Goal: Use online tool/utility: Utilize a website feature to perform a specific function

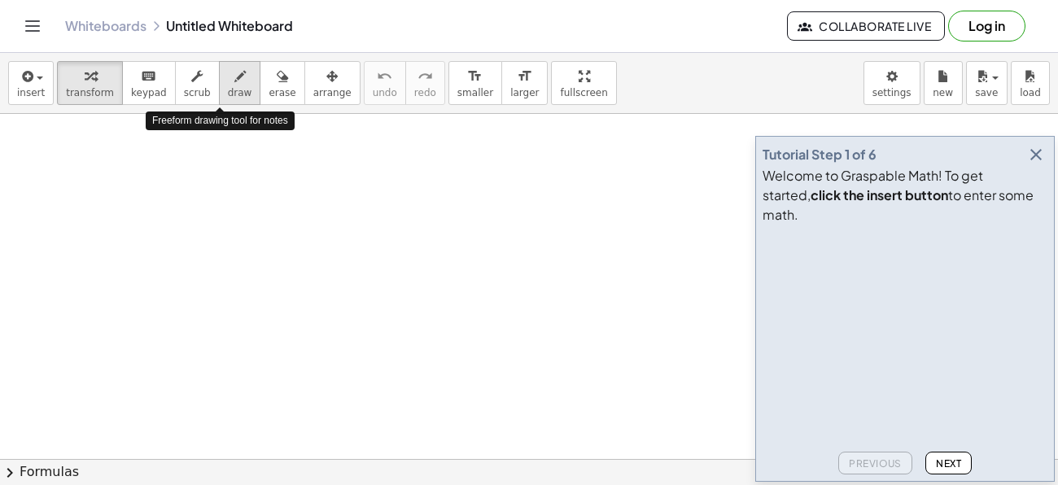
click at [228, 93] on span "draw" at bounding box center [240, 92] width 24 height 11
click at [100, 80] on div "button" at bounding box center [90, 76] width 48 height 20
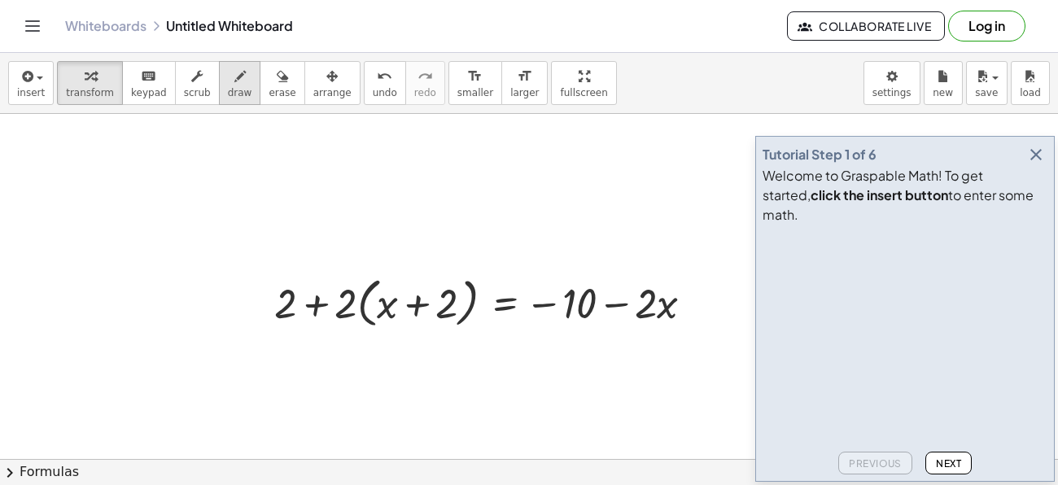
click at [228, 88] on span "draw" at bounding box center [240, 92] width 24 height 11
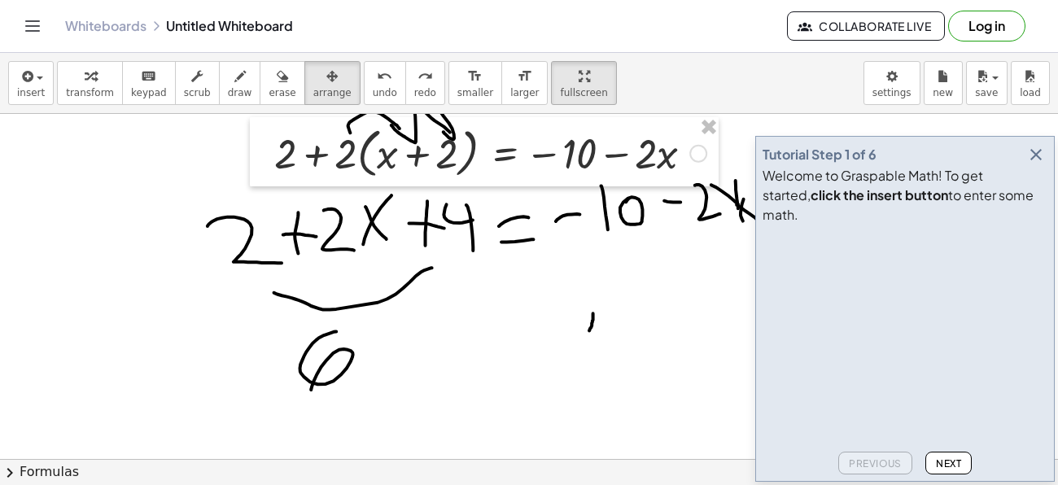
scroll to position [151, 0]
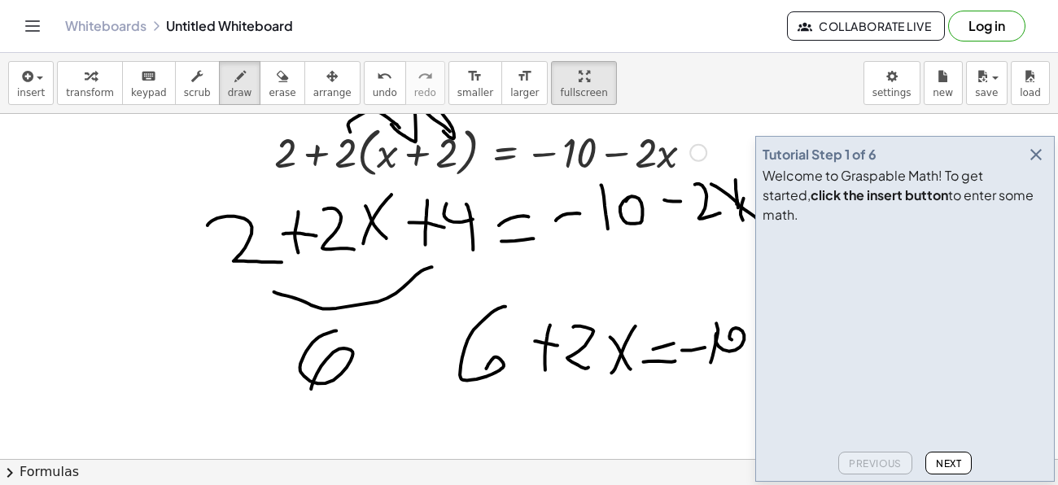
click at [1036, 164] on icon "button" at bounding box center [1036, 155] width 20 height 20
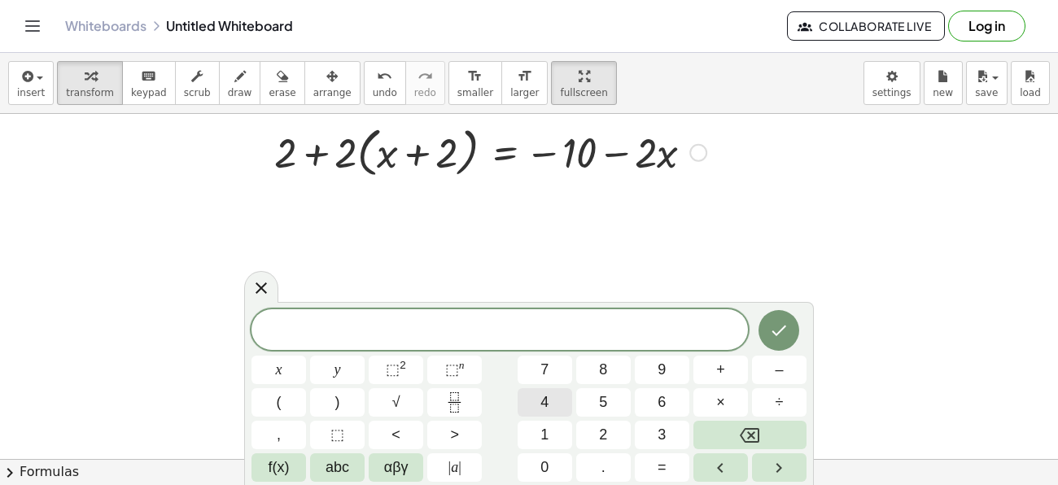
click at [536, 407] on button "4" at bounding box center [545, 402] width 55 height 28
click at [796, 326] on button "Done" at bounding box center [779, 330] width 41 height 41
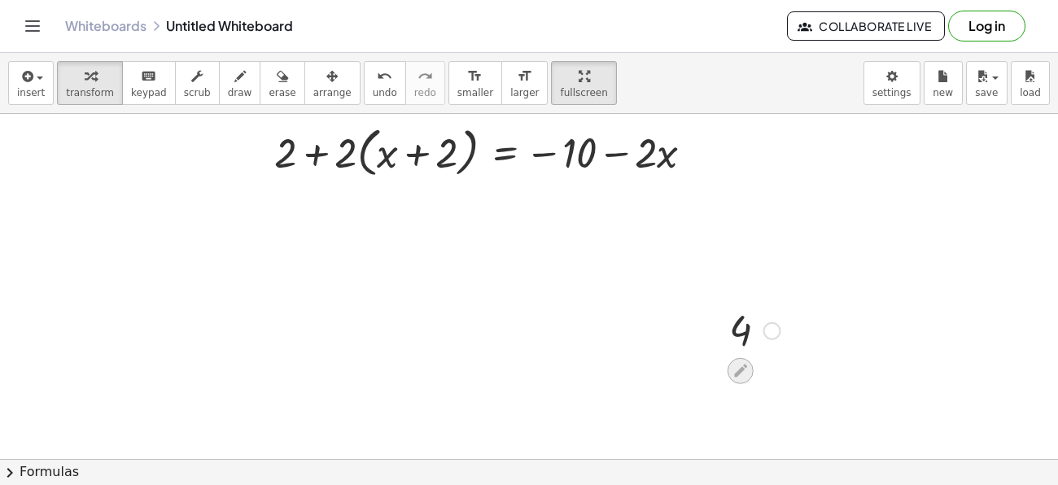
click at [747, 365] on icon at bounding box center [740, 370] width 17 height 17
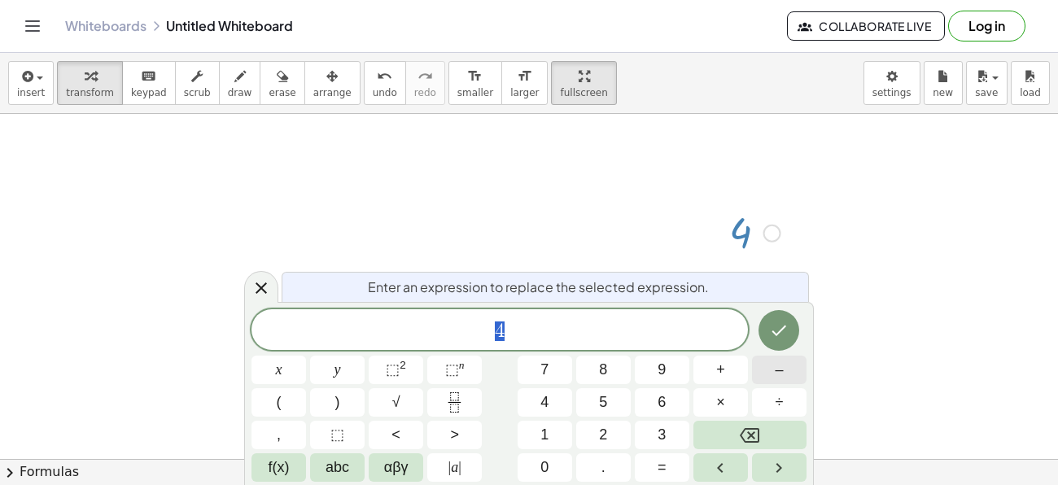
scroll to position [249, 0]
click at [269, 283] on icon at bounding box center [262, 288] width 20 height 20
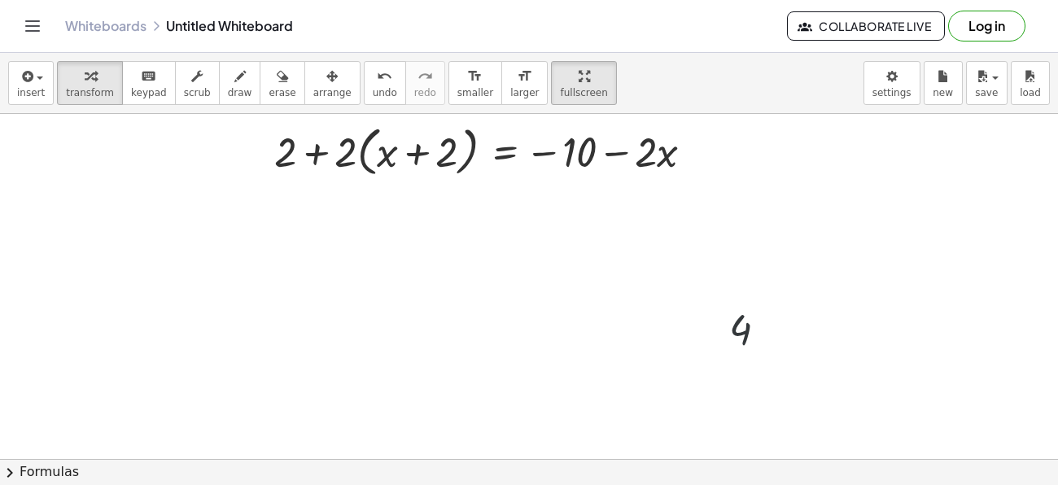
scroll to position [149, 0]
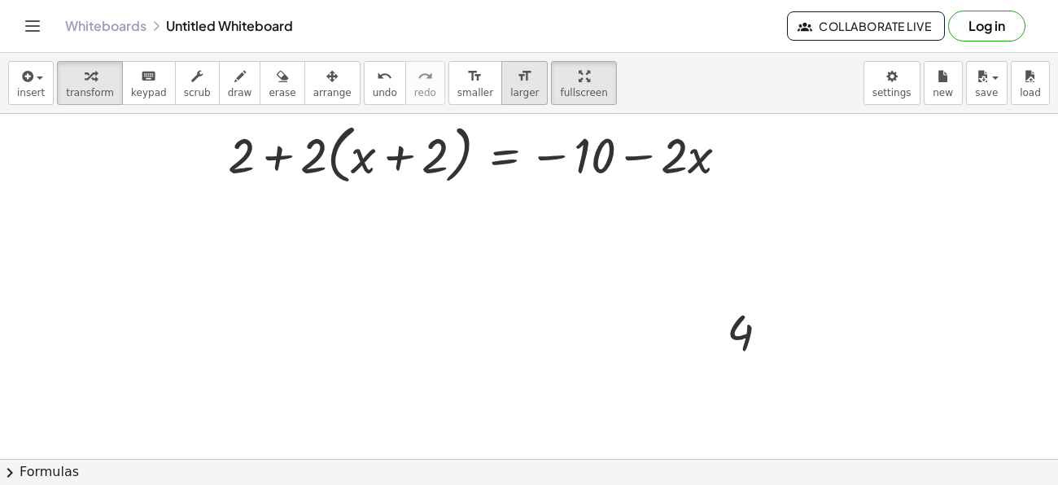
click at [501, 75] on button "format_size larger" at bounding box center [524, 83] width 46 height 44
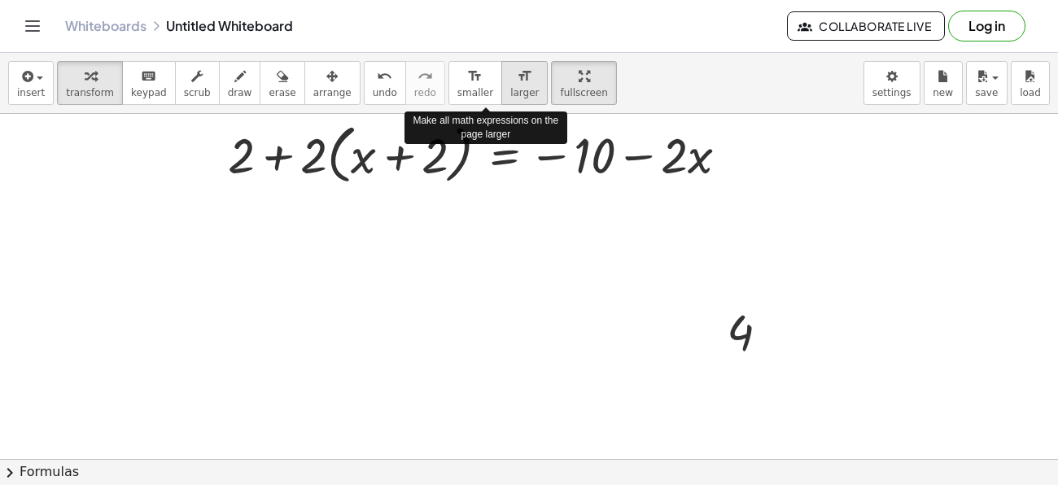
click at [501, 75] on button "format_size larger" at bounding box center [524, 83] width 46 height 44
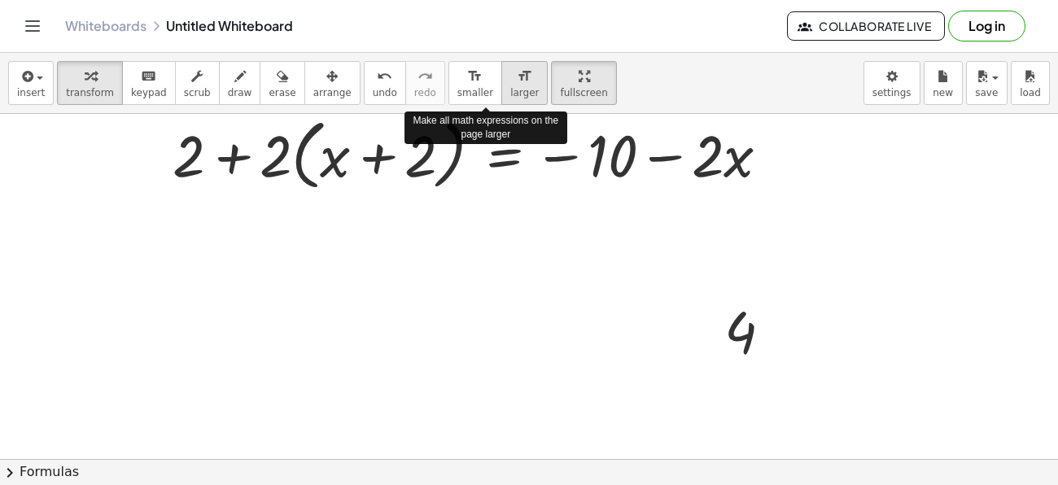
click at [501, 75] on button "format_size larger" at bounding box center [524, 83] width 46 height 44
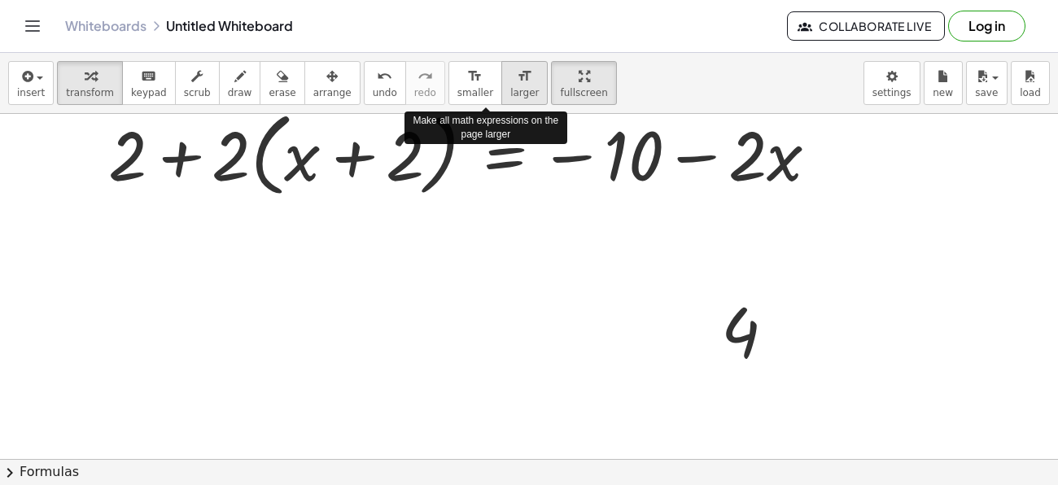
click at [501, 75] on button "format_size larger" at bounding box center [524, 83] width 46 height 44
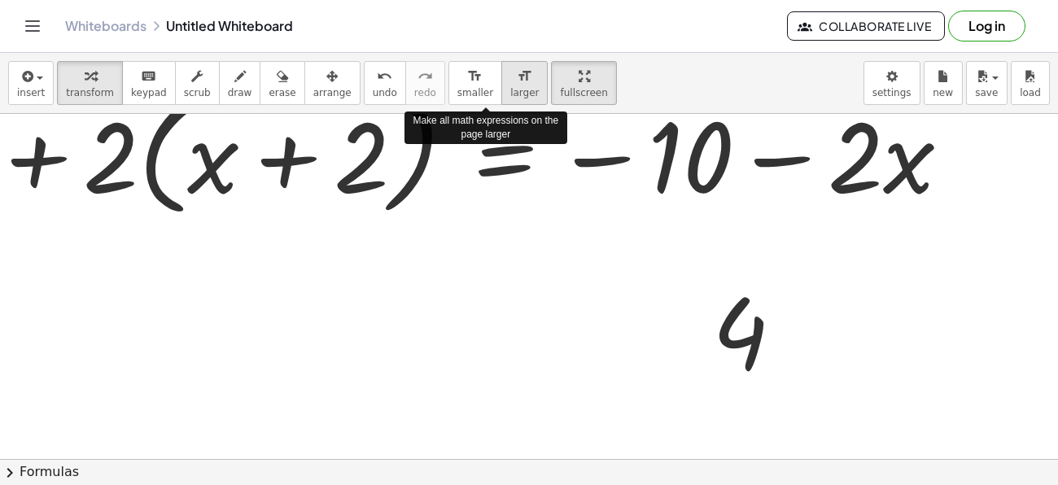
click at [501, 75] on button "format_size larger" at bounding box center [524, 83] width 46 height 44
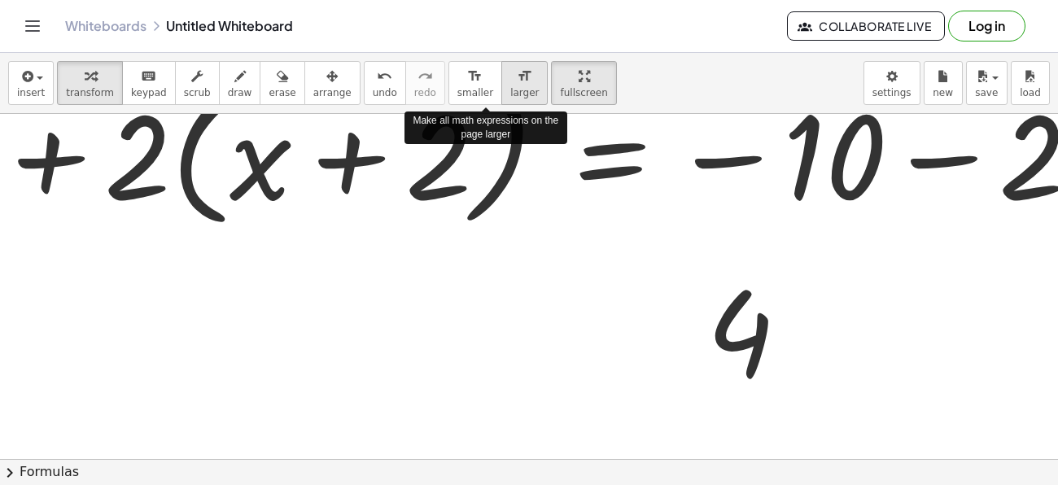
click at [501, 75] on button "format_size larger" at bounding box center [524, 83] width 46 height 44
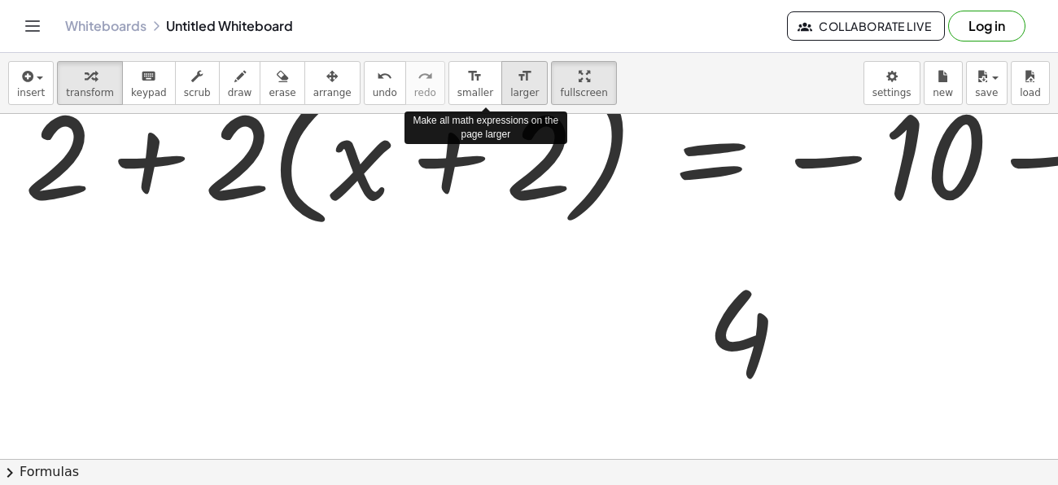
click at [501, 75] on button "format_size larger" at bounding box center [524, 83] width 46 height 44
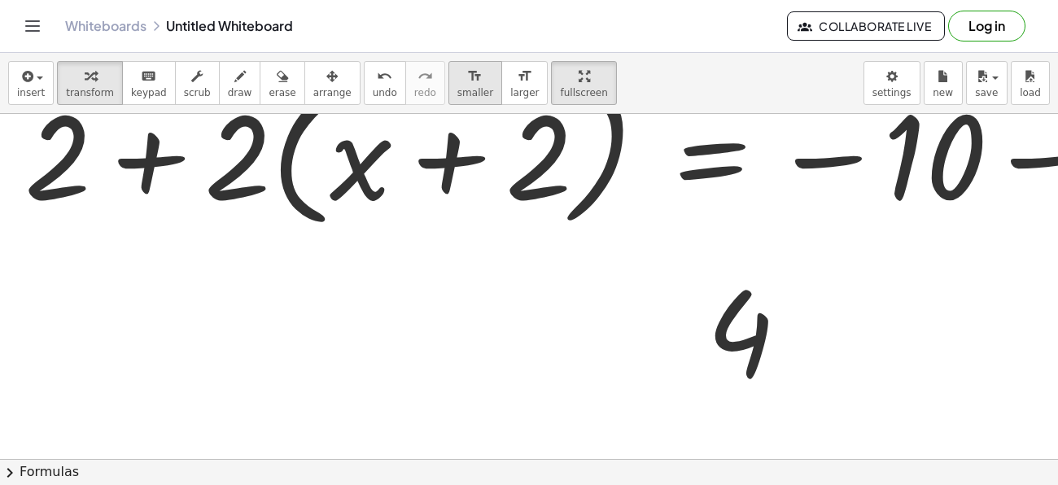
click at [467, 78] on icon "format_size" at bounding box center [474, 77] width 15 height 20
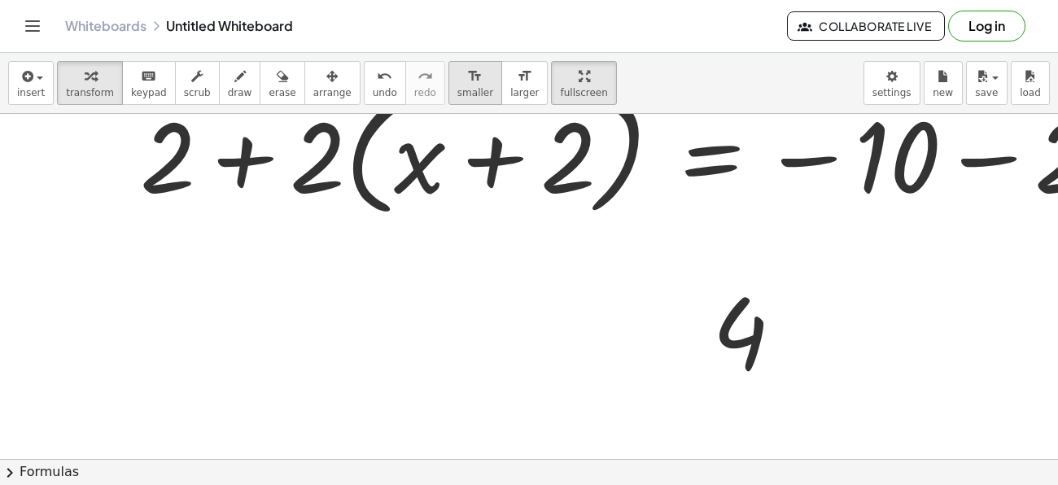
click at [467, 78] on icon "format_size" at bounding box center [474, 77] width 15 height 20
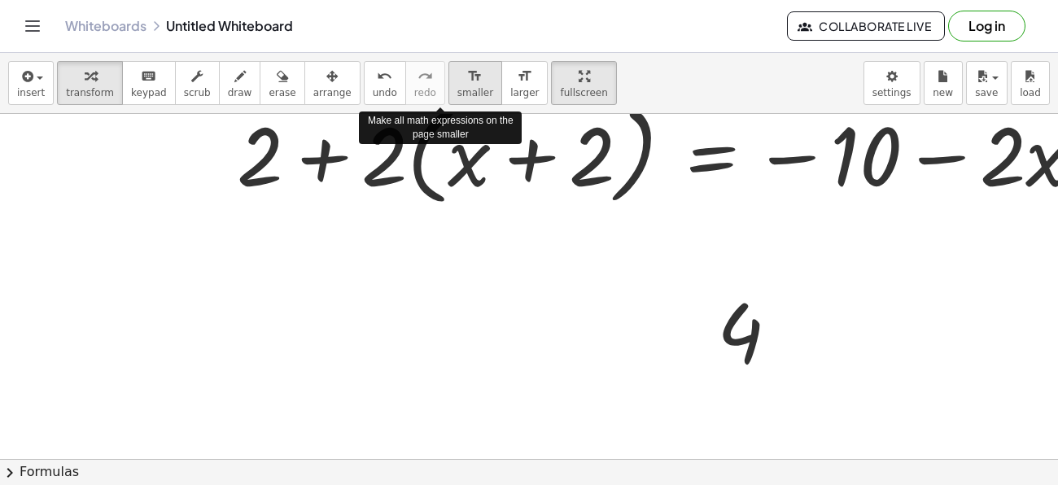
click at [467, 78] on icon "format_size" at bounding box center [474, 77] width 15 height 20
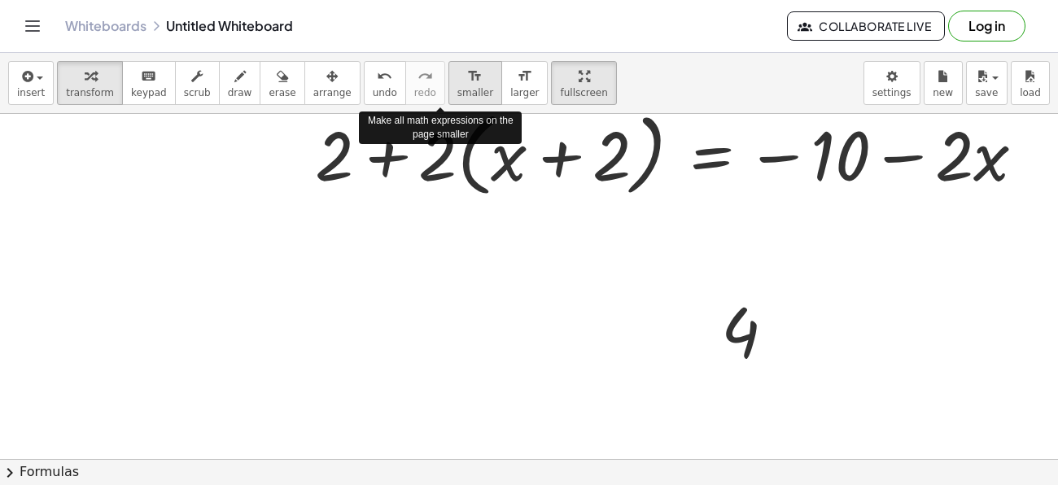
click at [467, 78] on icon "format_size" at bounding box center [474, 77] width 15 height 20
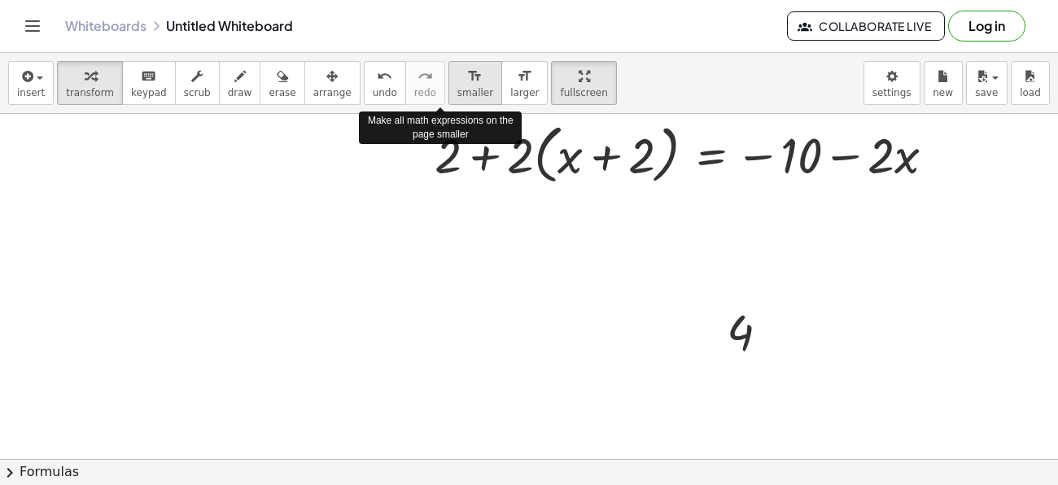
click at [467, 78] on icon "format_size" at bounding box center [474, 77] width 15 height 20
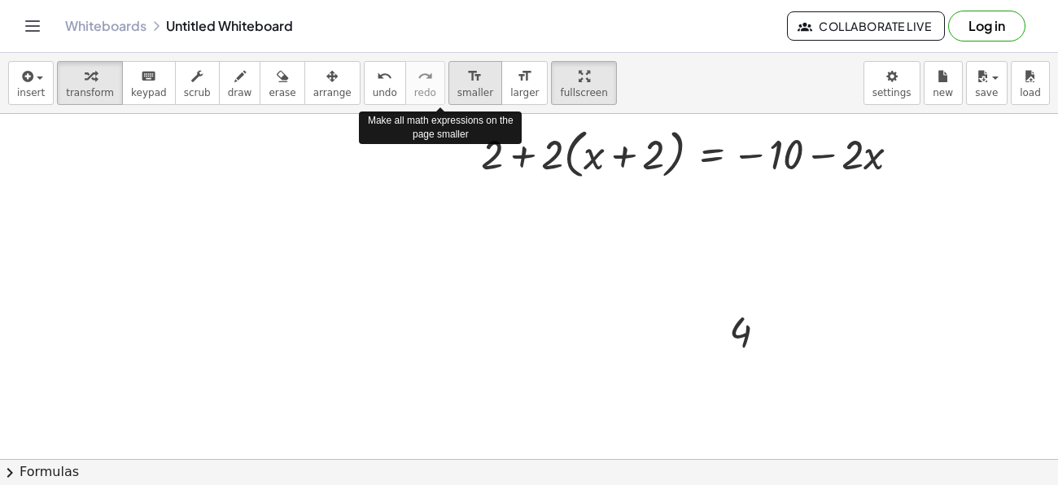
click at [467, 78] on icon "format_size" at bounding box center [474, 77] width 15 height 20
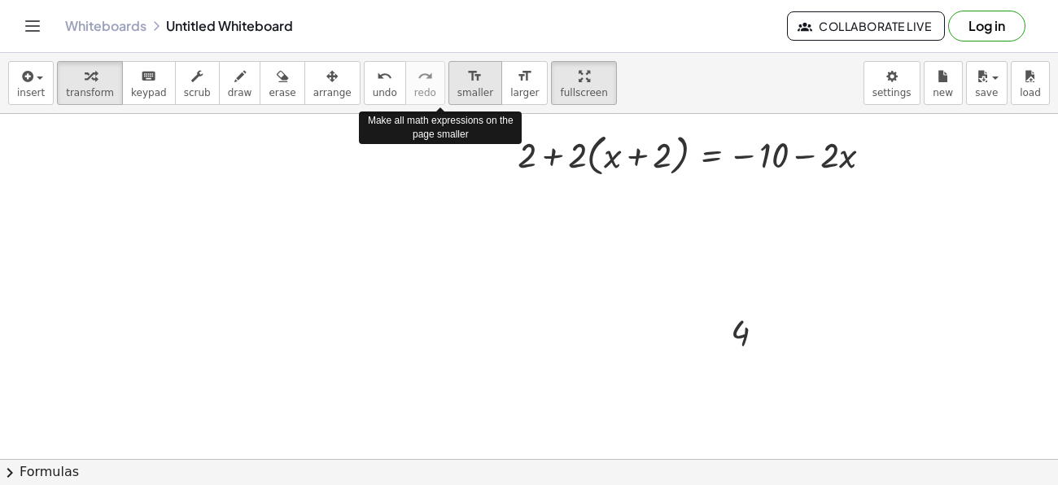
click at [467, 78] on icon "format_size" at bounding box center [474, 77] width 15 height 20
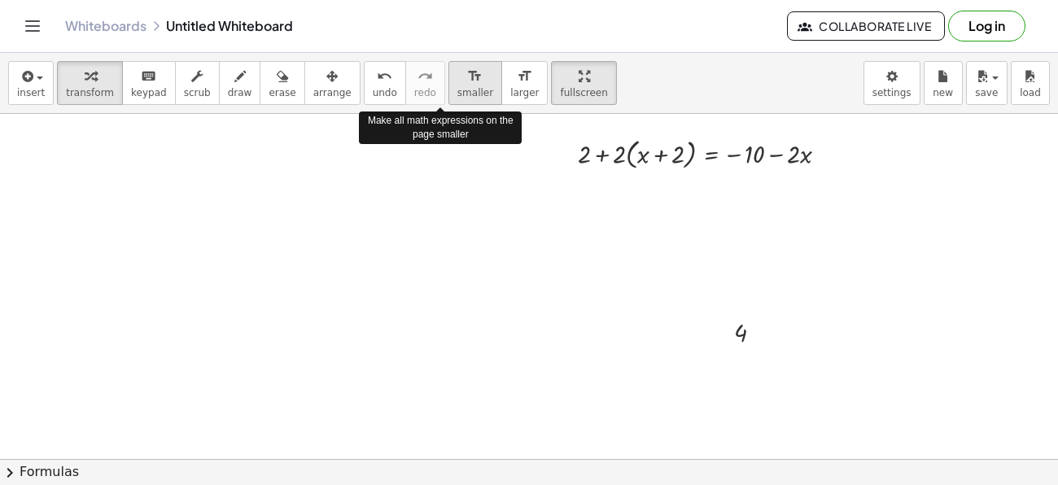
click at [467, 78] on icon "format_size" at bounding box center [474, 77] width 15 height 20
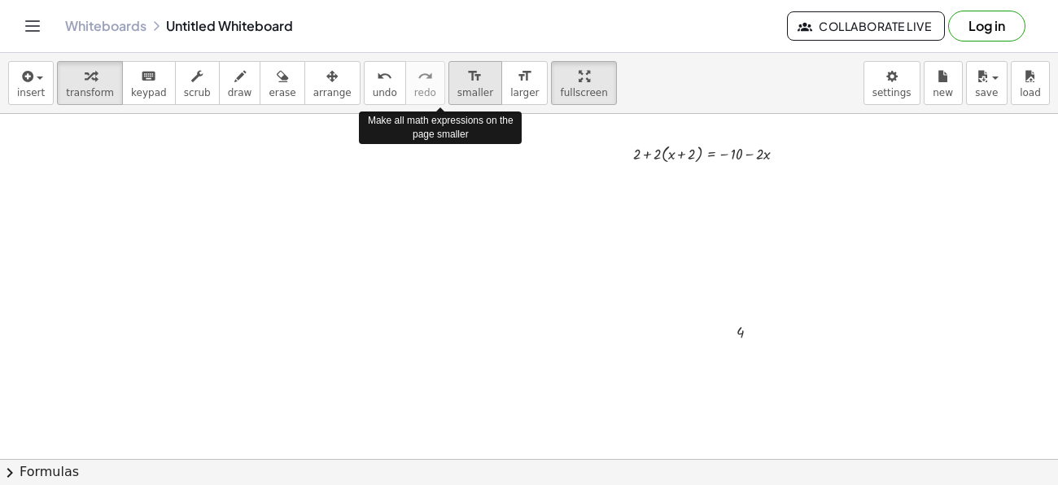
click at [467, 78] on icon "format_size" at bounding box center [474, 77] width 15 height 20
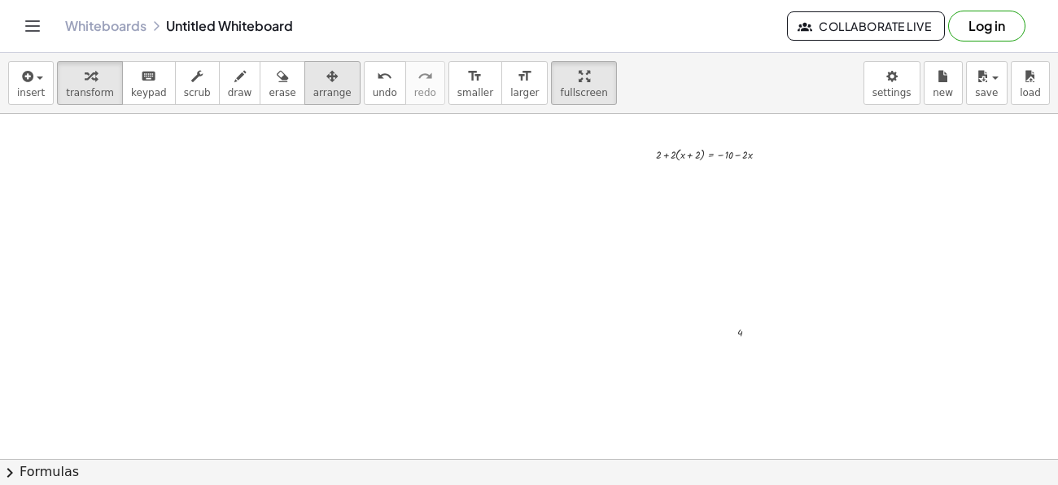
click at [326, 84] on icon "button" at bounding box center [331, 77] width 11 height 20
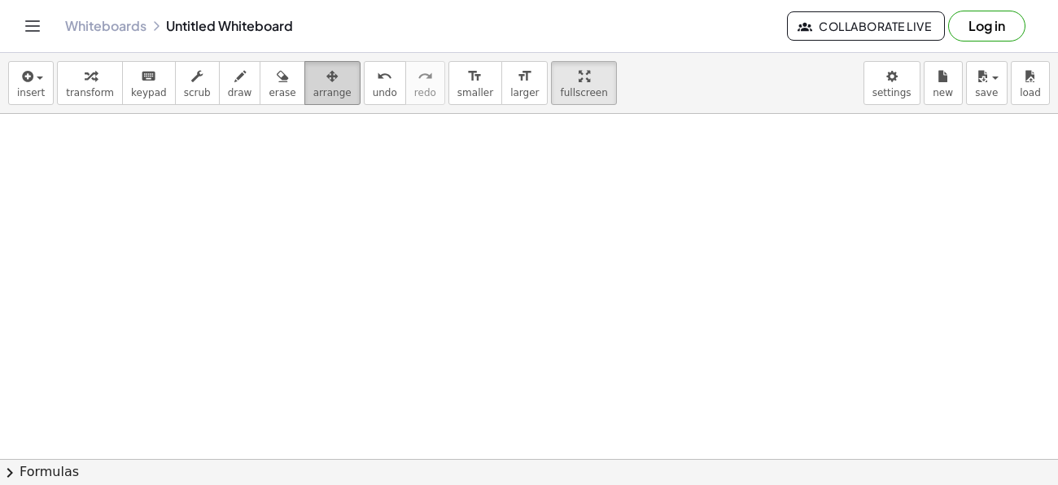
click at [326, 77] on icon "button" at bounding box center [331, 77] width 11 height 20
click at [260, 87] on button "erase" at bounding box center [282, 83] width 45 height 44
click at [228, 90] on span "draw" at bounding box center [240, 92] width 24 height 11
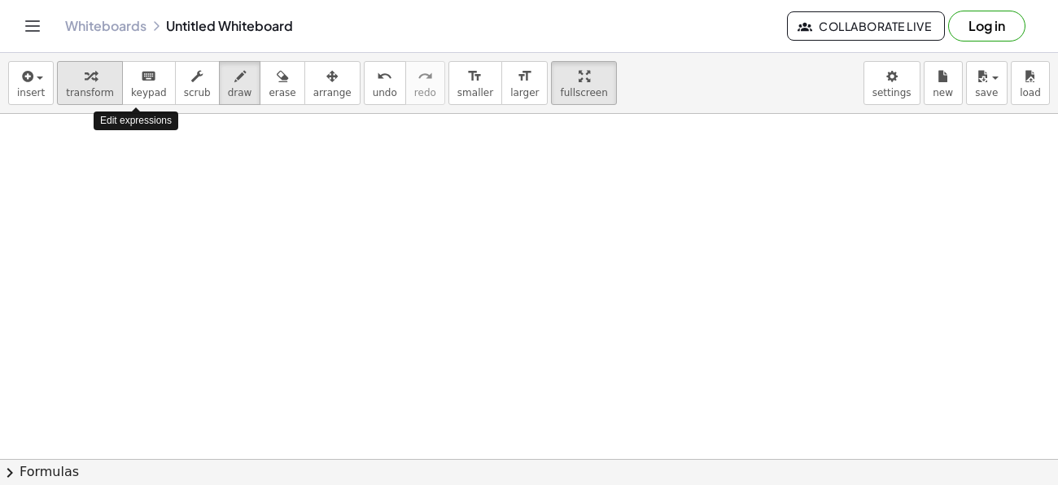
click at [91, 84] on div "button" at bounding box center [90, 76] width 48 height 20
click at [281, 234] on div at bounding box center [529, 363] width 1058 height 796
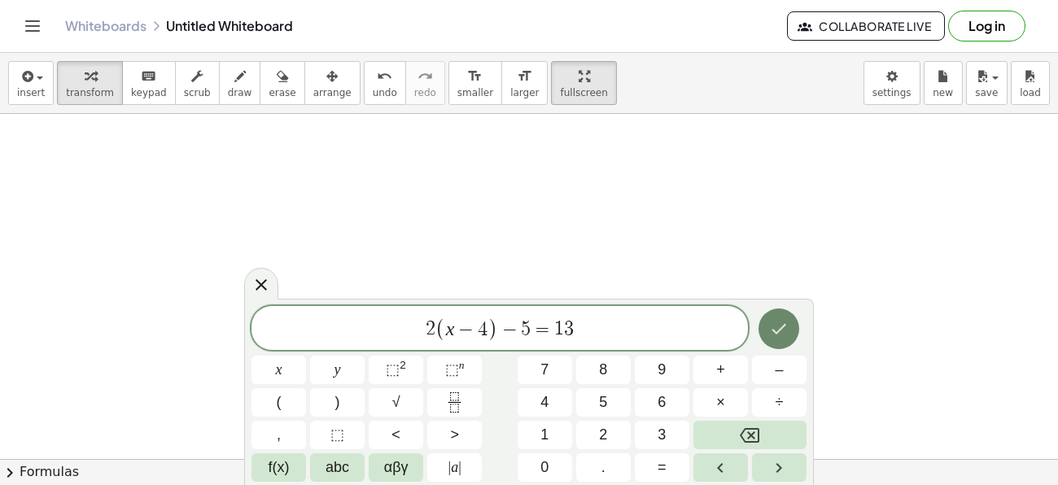
click at [763, 326] on button "Done" at bounding box center [779, 329] width 41 height 41
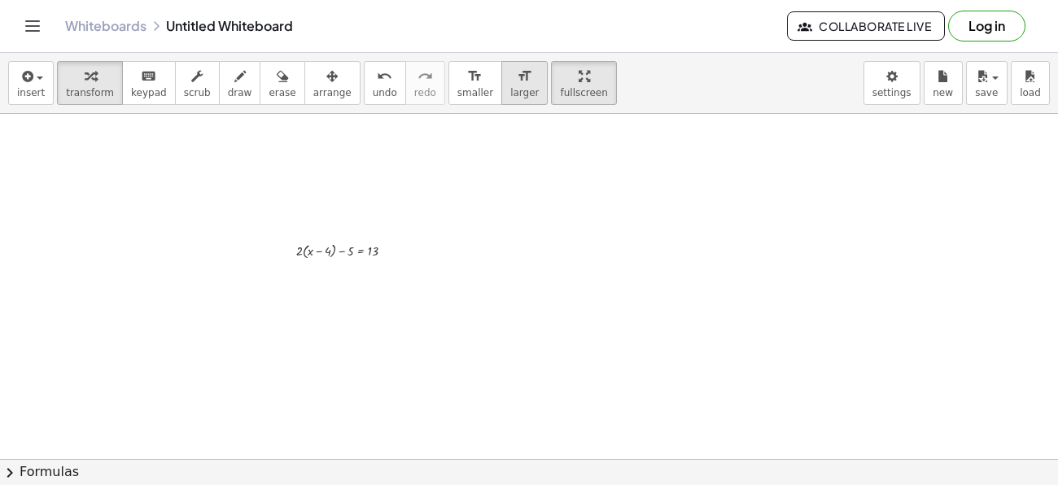
click at [501, 85] on button "format_size larger" at bounding box center [524, 83] width 46 height 44
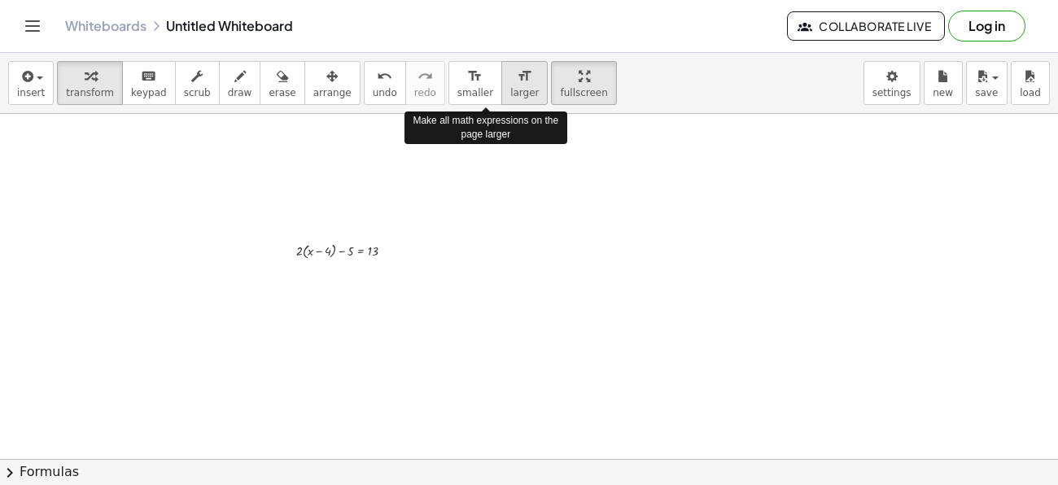
click at [501, 85] on button "format_size larger" at bounding box center [524, 83] width 46 height 44
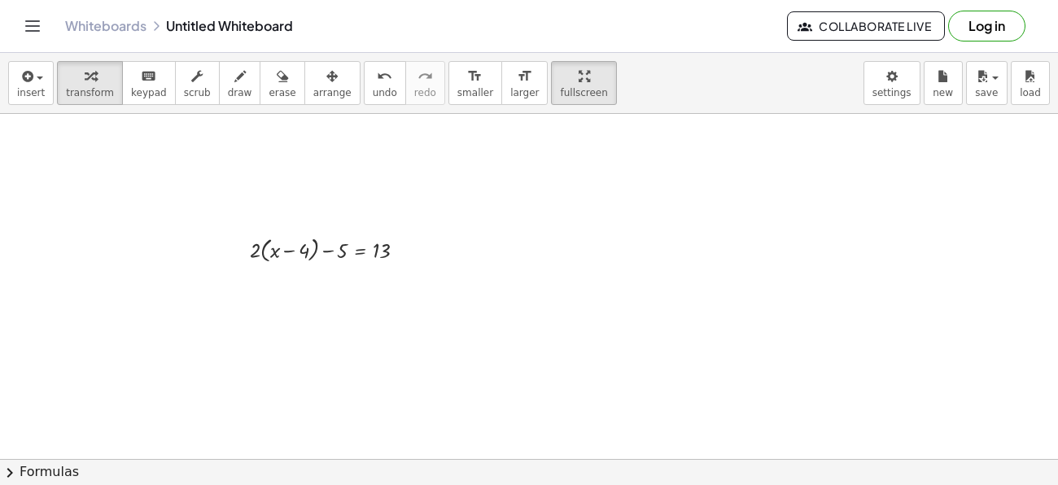
drag, startPoint x: 425, startPoint y: 294, endPoint x: 548, endPoint y: 278, distance: 124.0
click at [548, 278] on div at bounding box center [529, 363] width 1058 height 796
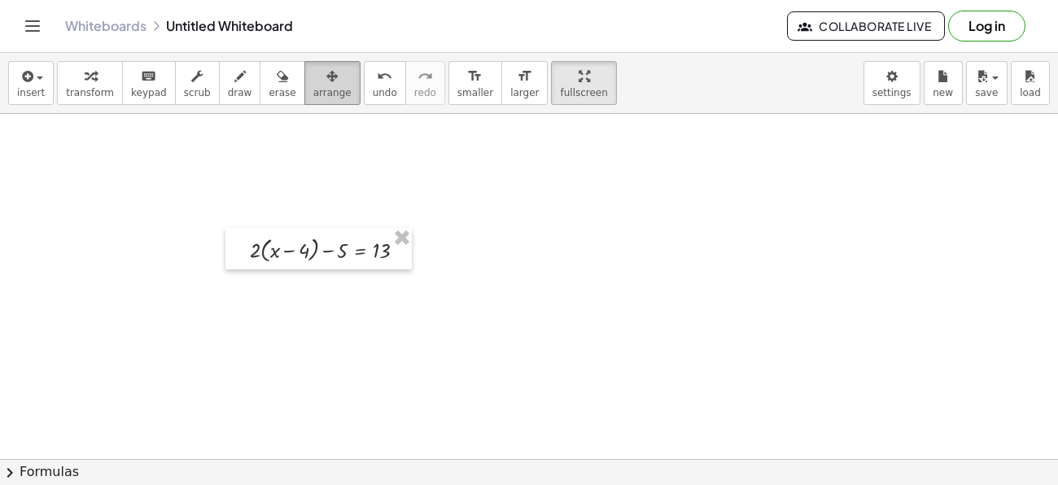
click at [326, 69] on icon "button" at bounding box center [331, 77] width 11 height 20
drag, startPoint x: 247, startPoint y: 174, endPoint x: 436, endPoint y: 156, distance: 190.5
click at [436, 156] on div at bounding box center [529, 363] width 1058 height 796
drag, startPoint x: 501, startPoint y: 258, endPoint x: 599, endPoint y: 178, distance: 126.1
click at [599, 178] on div at bounding box center [529, 363] width 1058 height 796
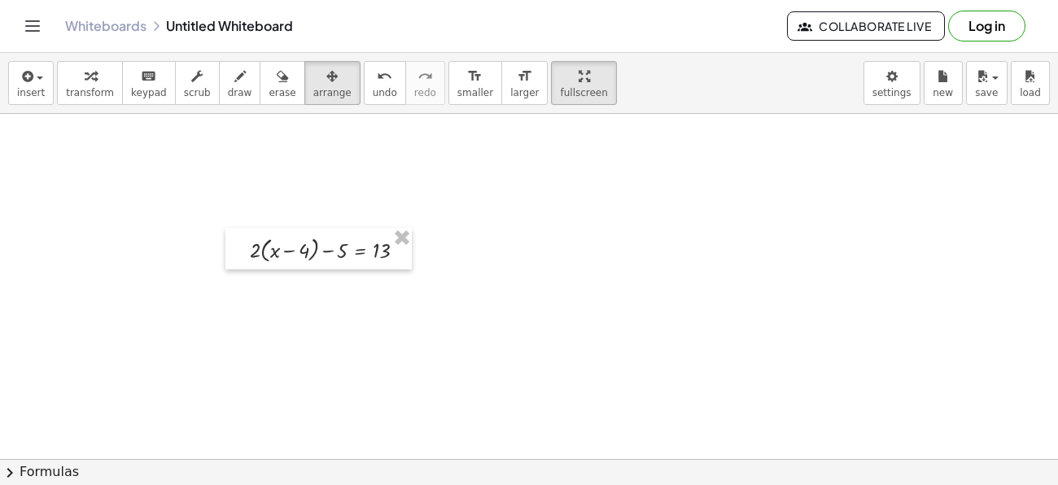
click at [578, 182] on div at bounding box center [529, 363] width 1058 height 796
click at [85, 79] on icon "button" at bounding box center [90, 77] width 11 height 20
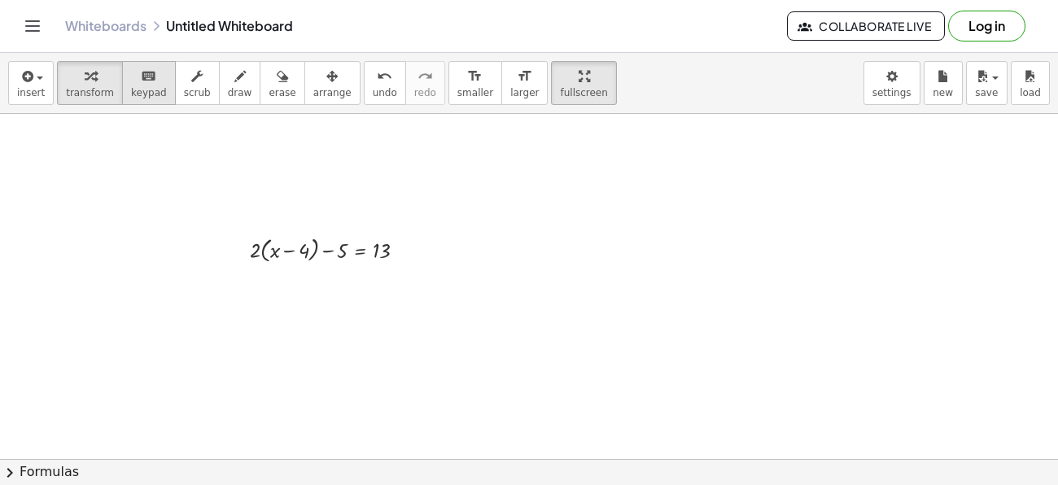
click at [139, 85] on button "keyboard keypad" at bounding box center [149, 83] width 54 height 44
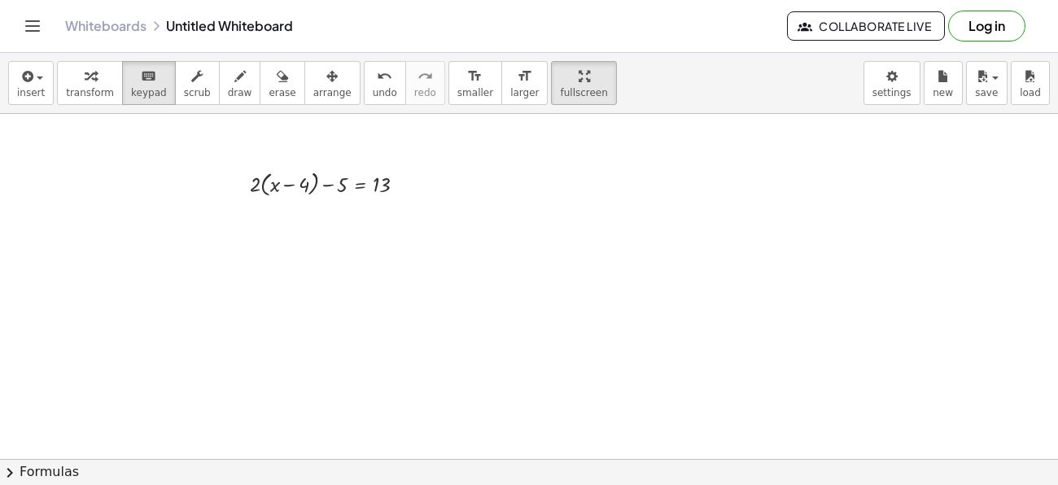
scroll to position [207, 0]
click at [347, 187] on div at bounding box center [333, 193] width 28 height 22
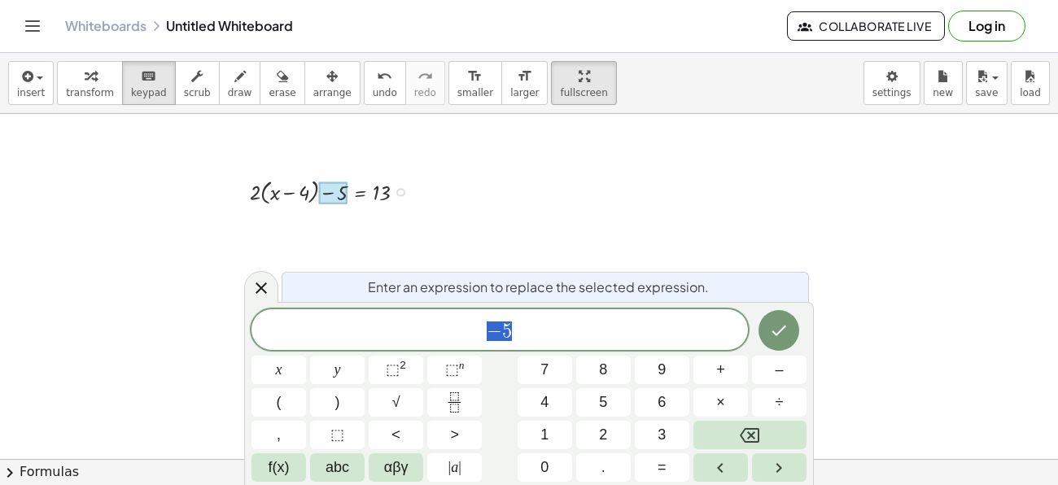
click at [370, 166] on div at bounding box center [529, 305] width 1058 height 796
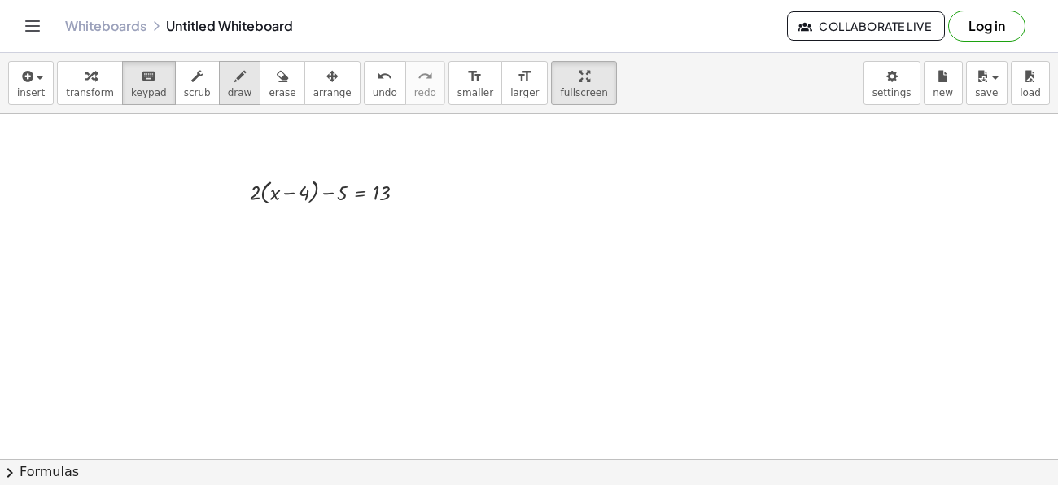
click at [234, 74] on icon "button" at bounding box center [239, 77] width 11 height 20
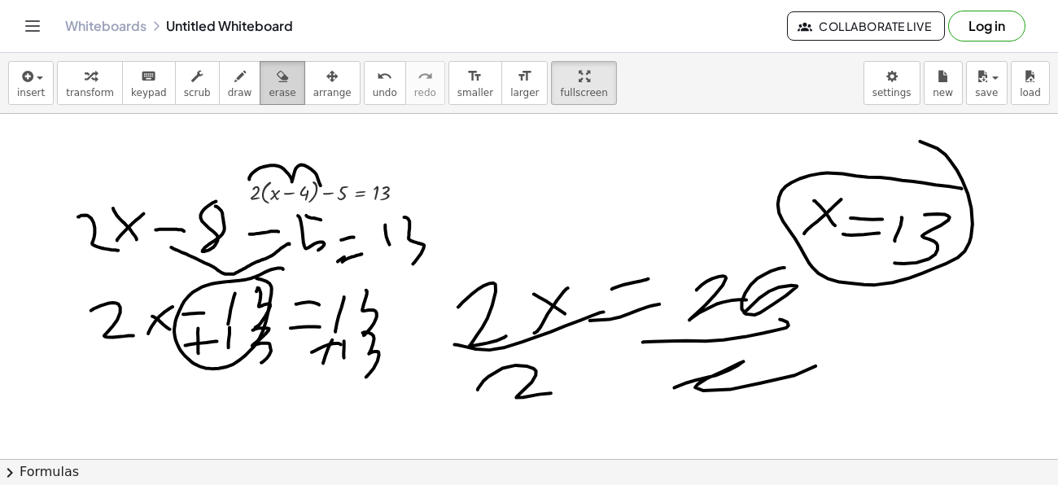
click at [269, 90] on span "erase" at bounding box center [282, 92] width 27 height 11
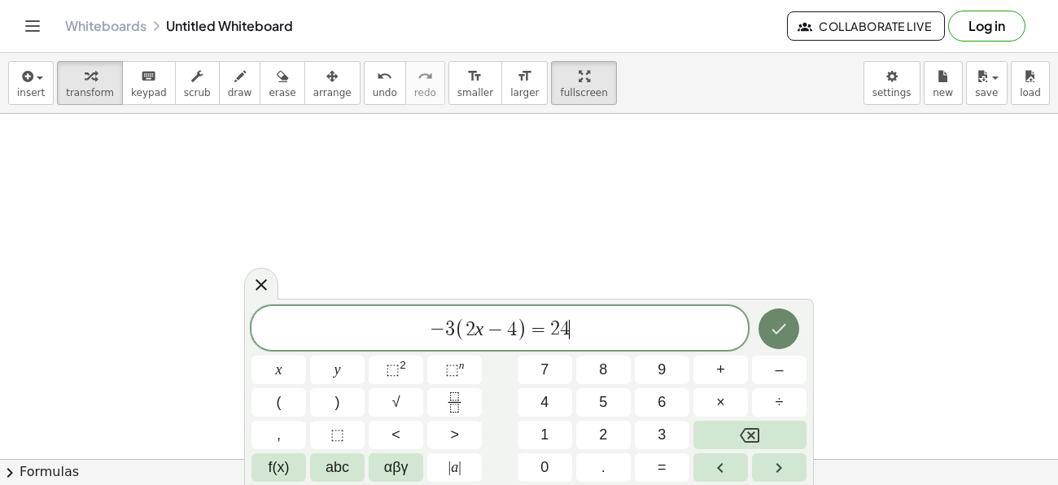
click at [776, 322] on icon "Done" at bounding box center [779, 329] width 20 height 20
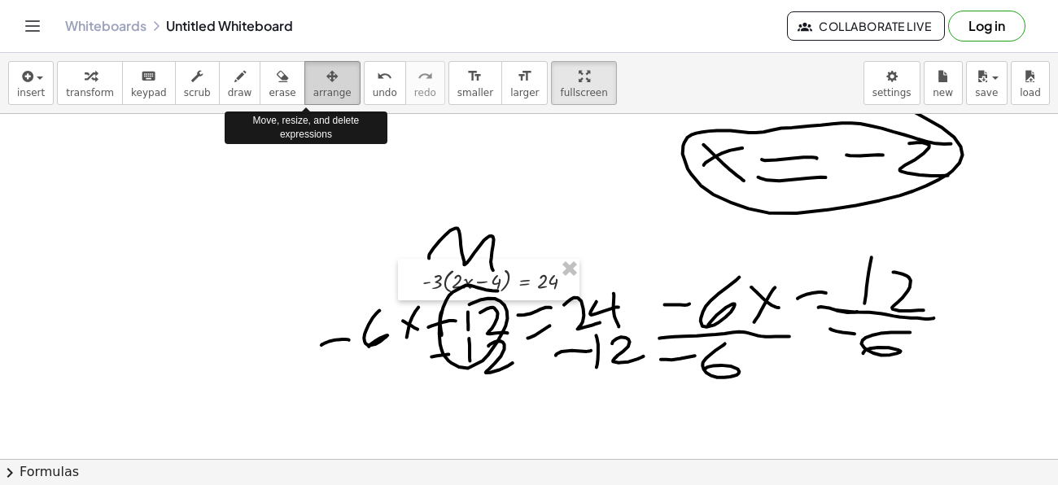
click at [313, 73] on div "button" at bounding box center [332, 76] width 38 height 20
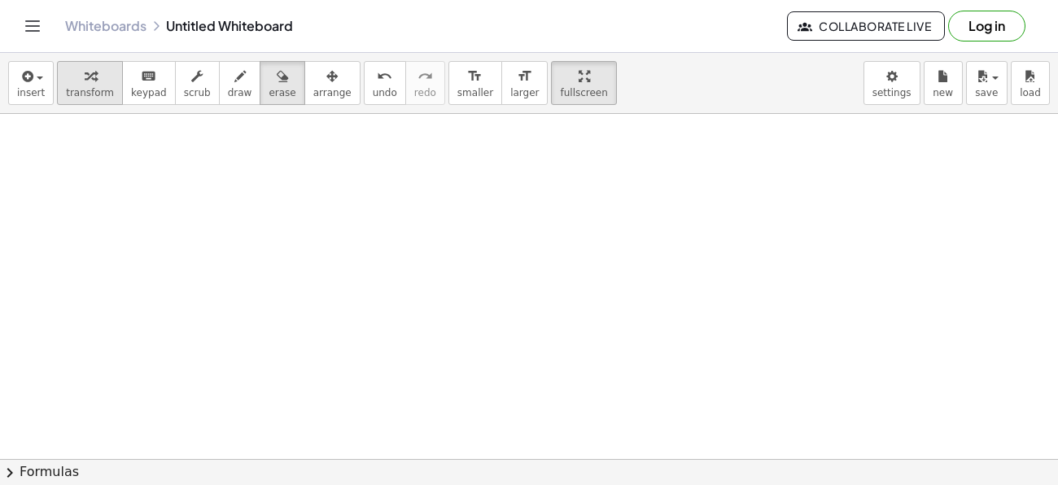
click at [91, 88] on span "transform" at bounding box center [90, 92] width 48 height 11
click at [354, 256] on div at bounding box center [529, 305] width 1058 height 796
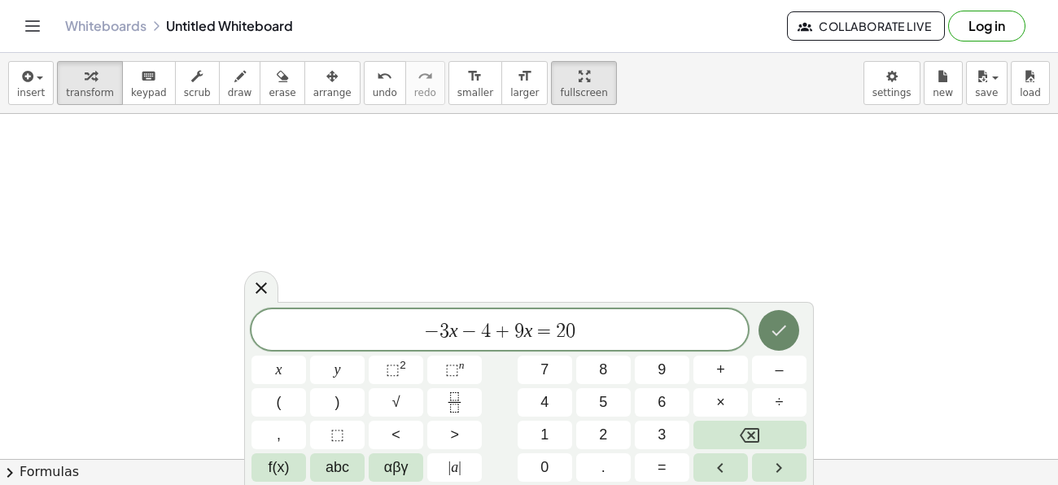
click at [790, 318] on button "Done" at bounding box center [779, 330] width 41 height 41
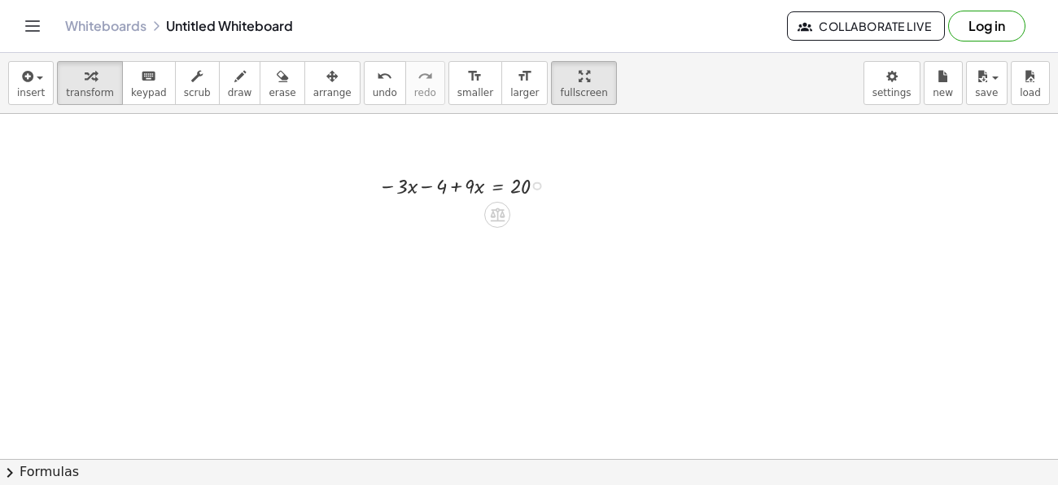
scroll to position [292, 0]
